Goal: Task Accomplishment & Management: Manage account settings

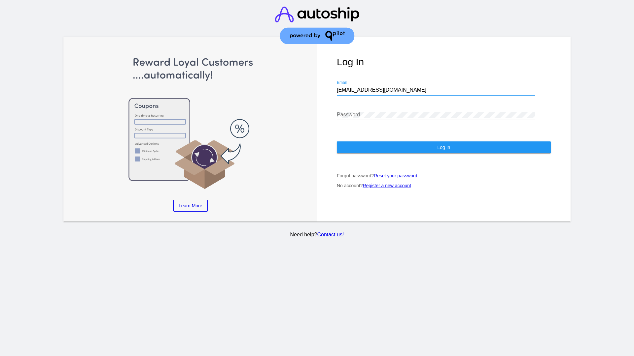
type input "[EMAIL_ADDRESS][DOMAIN_NAME]"
click at [443, 147] on span "Log In" at bounding box center [443, 147] width 13 height 5
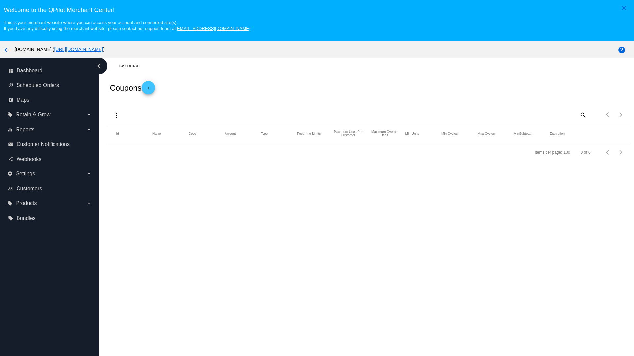
click at [116, 115] on mat-icon "more_vert" at bounding box center [116, 116] width 8 height 8
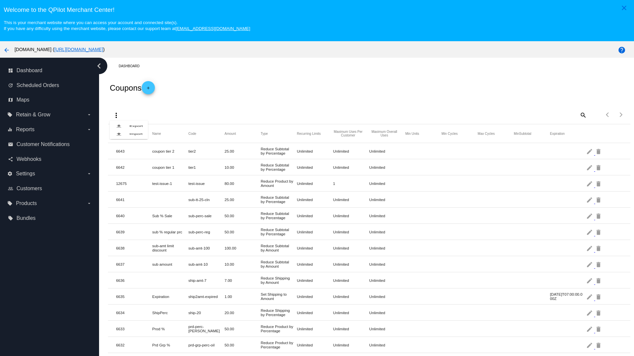
click at [129, 138] on button "file_upload Import" at bounding box center [129, 134] width 38 height 8
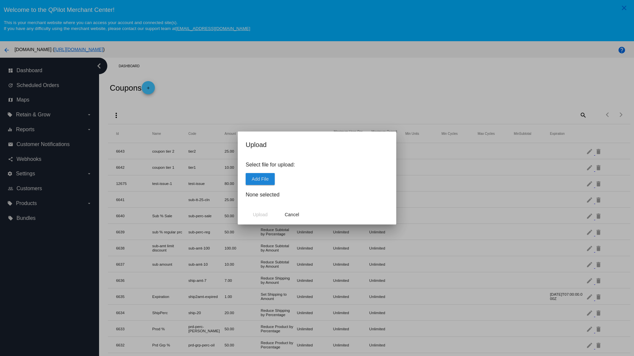
click at [260, 179] on span "Add File" at bounding box center [259, 179] width 17 height 5
click at [260, 215] on span "Upload" at bounding box center [260, 214] width 15 height 5
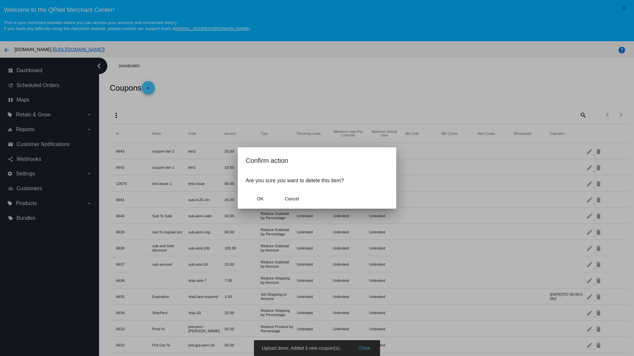
scroll to position [273, 0]
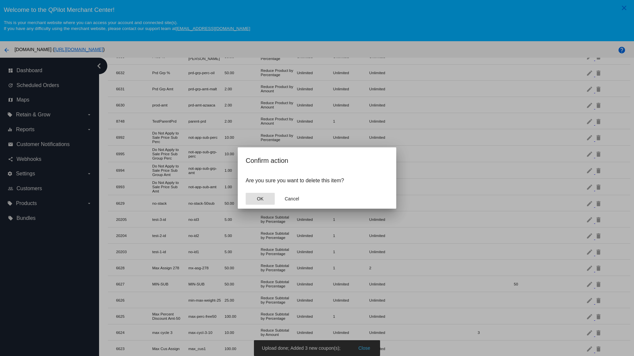
click at [260, 199] on span "OK" at bounding box center [260, 198] width 7 height 5
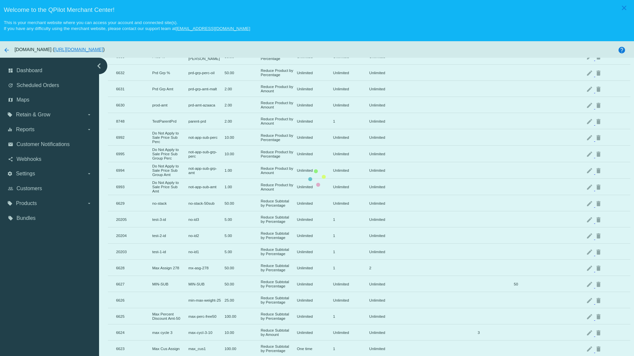
click at [599, 231] on mat-icon "delete" at bounding box center [599, 236] width 8 height 10
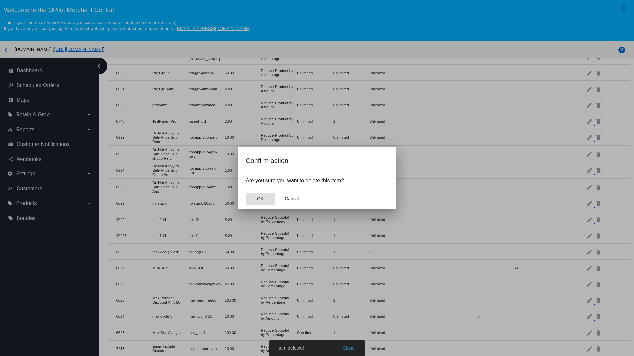
click at [260, 199] on span "OK" at bounding box center [260, 198] width 7 height 5
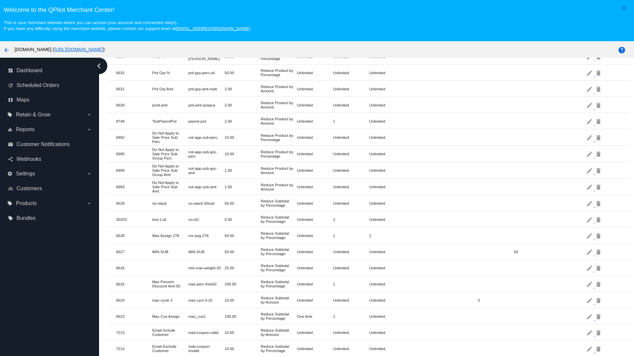
click at [599, 219] on mat-icon "delete" at bounding box center [599, 219] width 8 height 10
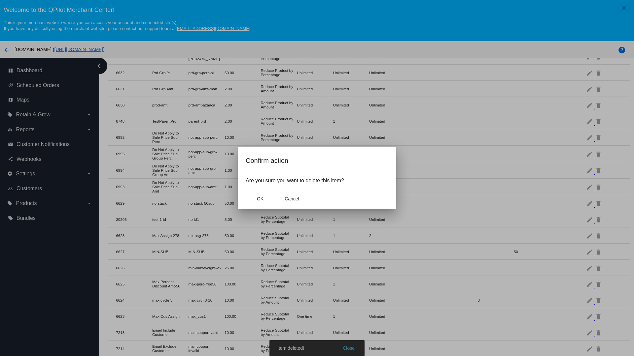
click at [260, 199] on span "OK" at bounding box center [260, 198] width 7 height 5
